Goal: Task Accomplishment & Management: Manage account settings

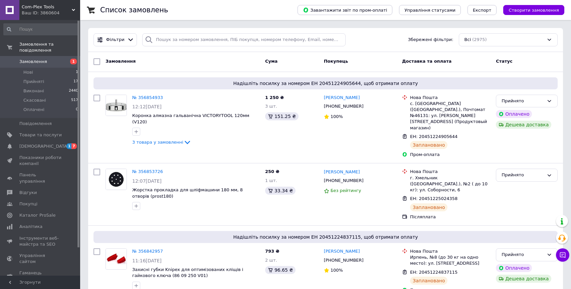
click at [58, 60] on span "Замовлення" at bounding box center [40, 62] width 42 height 6
click at [34, 144] on span "[DEMOGRAPHIC_DATA]" at bounding box center [43, 147] width 49 height 6
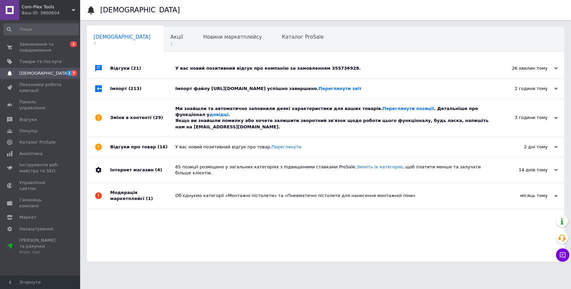
click at [279, 123] on div "Ми знайшли та автоматично заповнили деякі характеристики для ваших товарів. Пер…" at bounding box center [333, 118] width 316 height 24
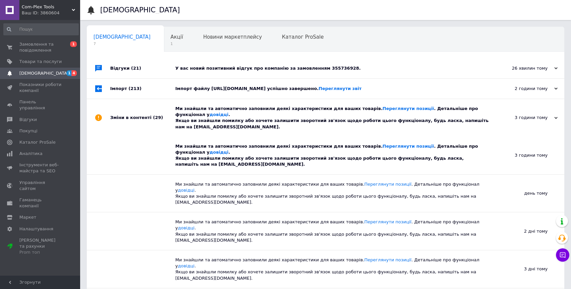
click at [278, 106] on div "Ми знайшли та автоматично заповнили деякі характеристики для ваших товарів. Пер…" at bounding box center [333, 118] width 316 height 24
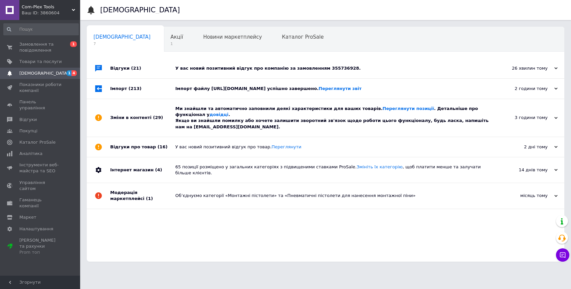
click at [278, 85] on div "Імпорт файлу [URL][DOMAIN_NAME] успішно завершено. Переглянути звіт" at bounding box center [333, 89] width 316 height 20
click at [269, 60] on div "У вас новий позитивний відгук про компанію за замовленням 355736928." at bounding box center [333, 68] width 316 height 20
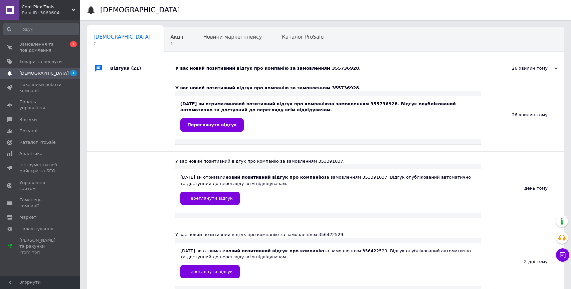
click at [164, 50] on div "Акції 1" at bounding box center [180, 39] width 33 height 25
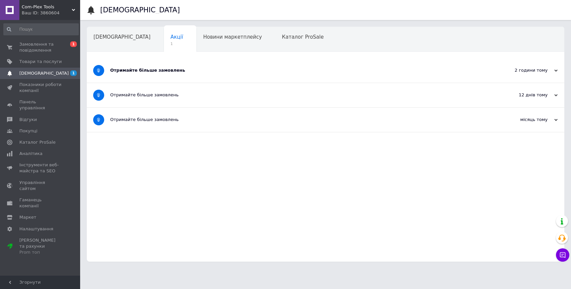
click at [159, 70] on div "Отримайте більше замовлень" at bounding box center [300, 70] width 381 height 6
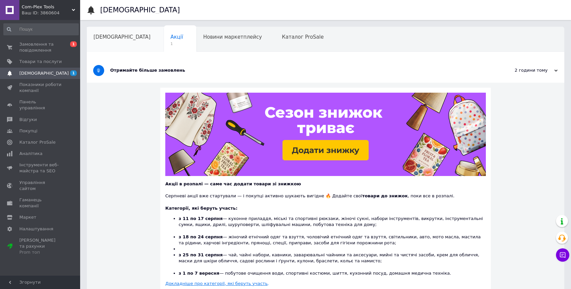
click at [103, 43] on div "[DEMOGRAPHIC_DATA]" at bounding box center [125, 39] width 77 height 25
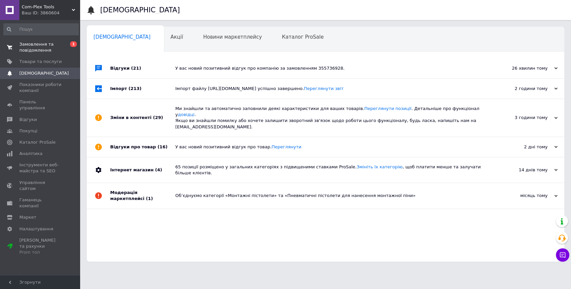
click at [68, 39] on link "Замовлення та повідомлення 0 1" at bounding box center [41, 47] width 82 height 17
